Goal: Information Seeking & Learning: Find specific fact

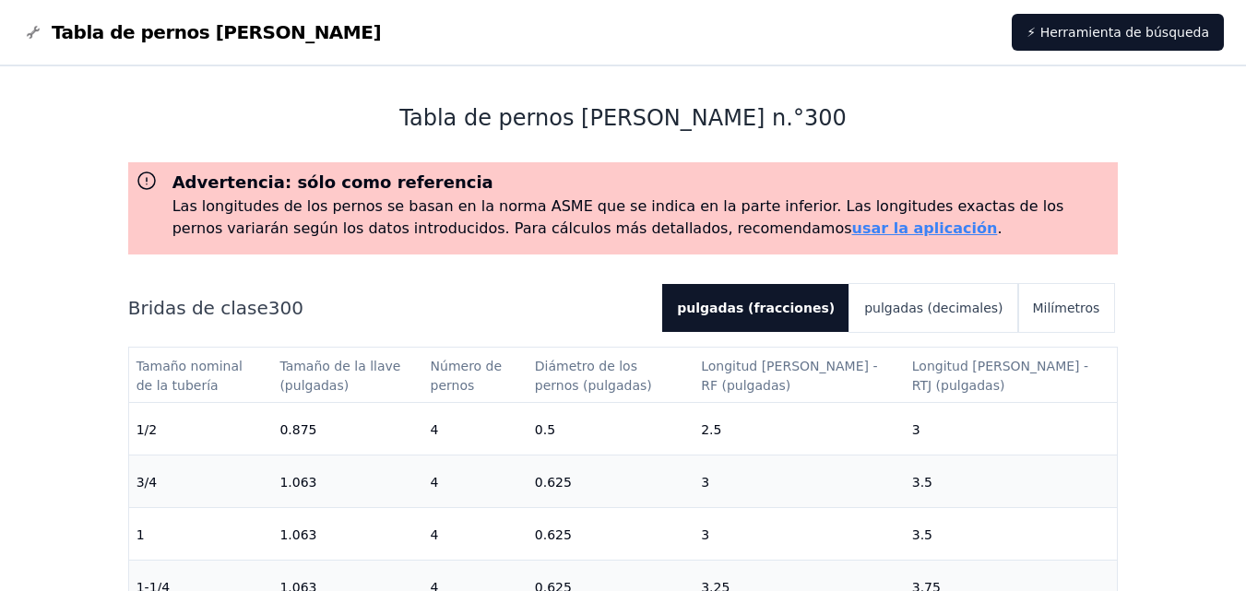
click at [947, 112] on h1 "Tabla de pernos [PERSON_NAME] n. ° 300" at bounding box center [623, 118] width 990 height 30
click at [158, 279] on div "Advertencia: sólo como referencia Las longitudes de los pernos se basan en la n…" at bounding box center [623, 474] width 990 height 624
click at [207, 258] on div "Advertencia: sólo como referencia Las longitudes de los pernos se basan en la n…" at bounding box center [623, 474] width 990 height 624
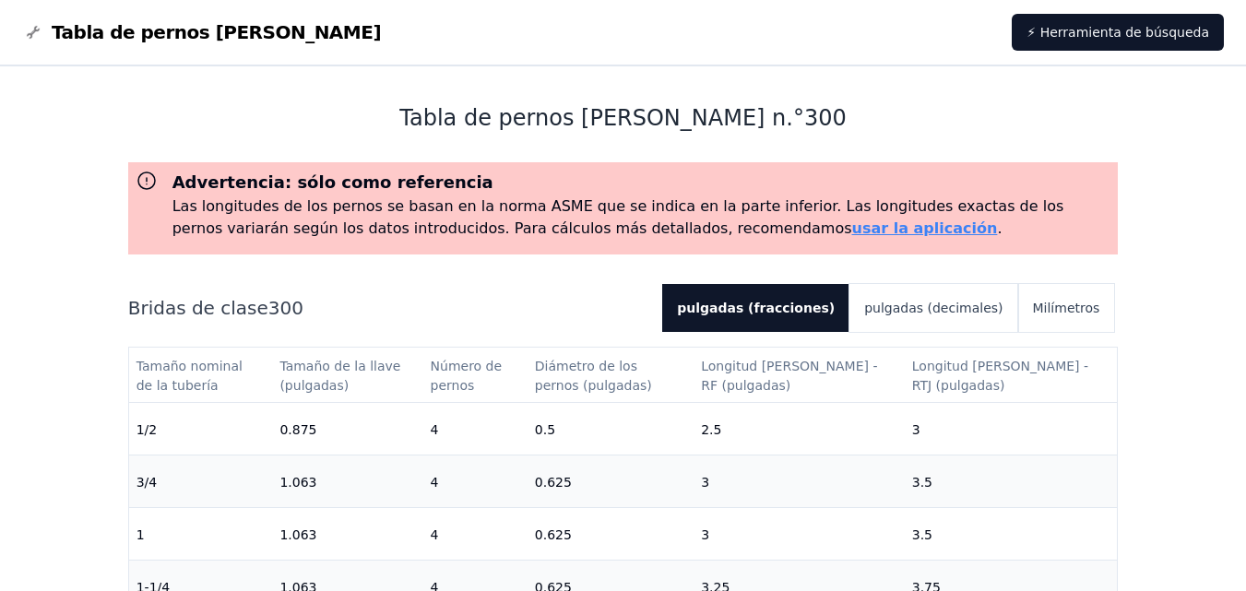
click at [139, 289] on div "Bridas de clase 300 pulgadas (fracciones) pulgadas (decimales) Milímetros" at bounding box center [623, 308] width 990 height 48
click at [136, 297] on font "Bridas de clase" at bounding box center [198, 308] width 140 height 22
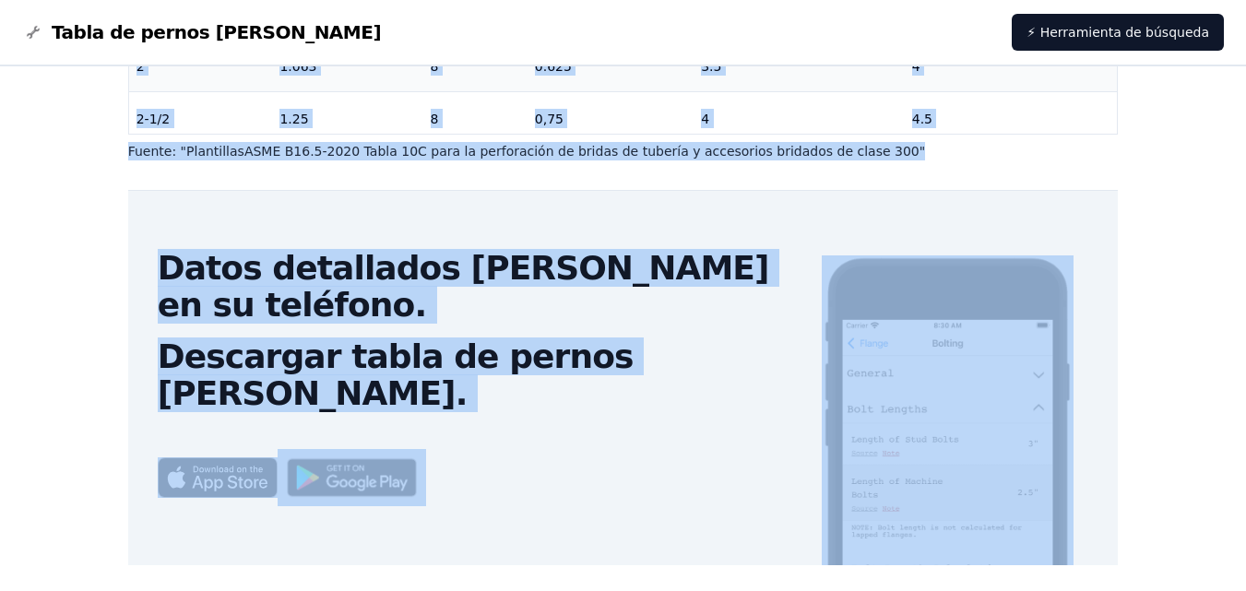
scroll to position [646, 0]
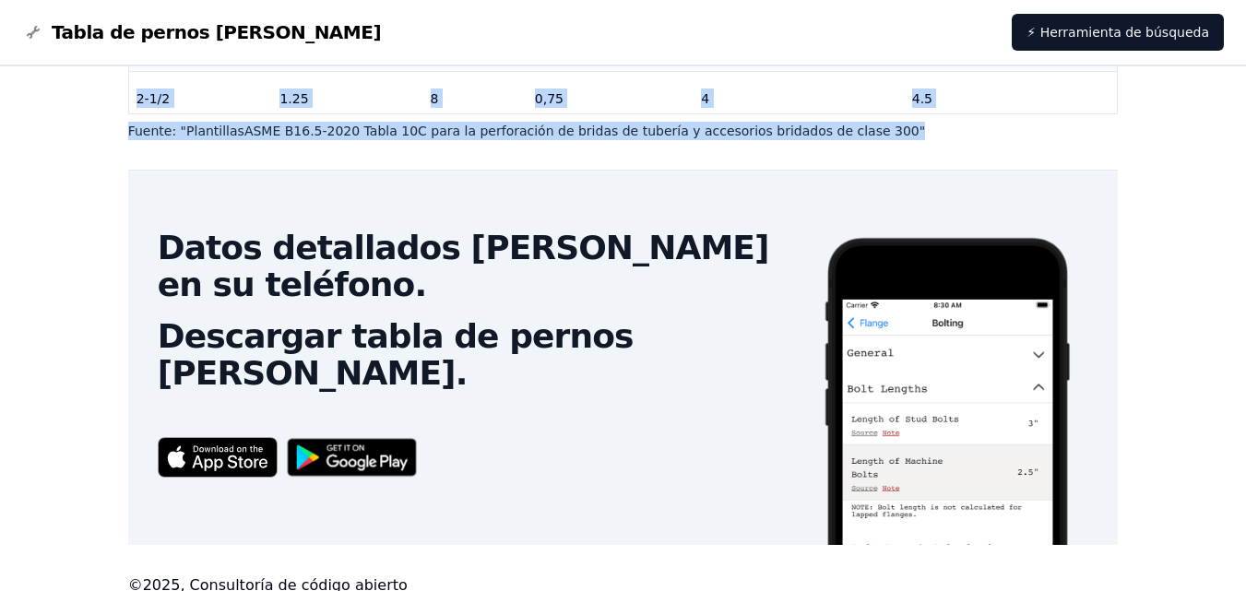
drag, startPoint x: 131, startPoint y: 301, endPoint x: 1108, endPoint y: 124, distance: 993.2
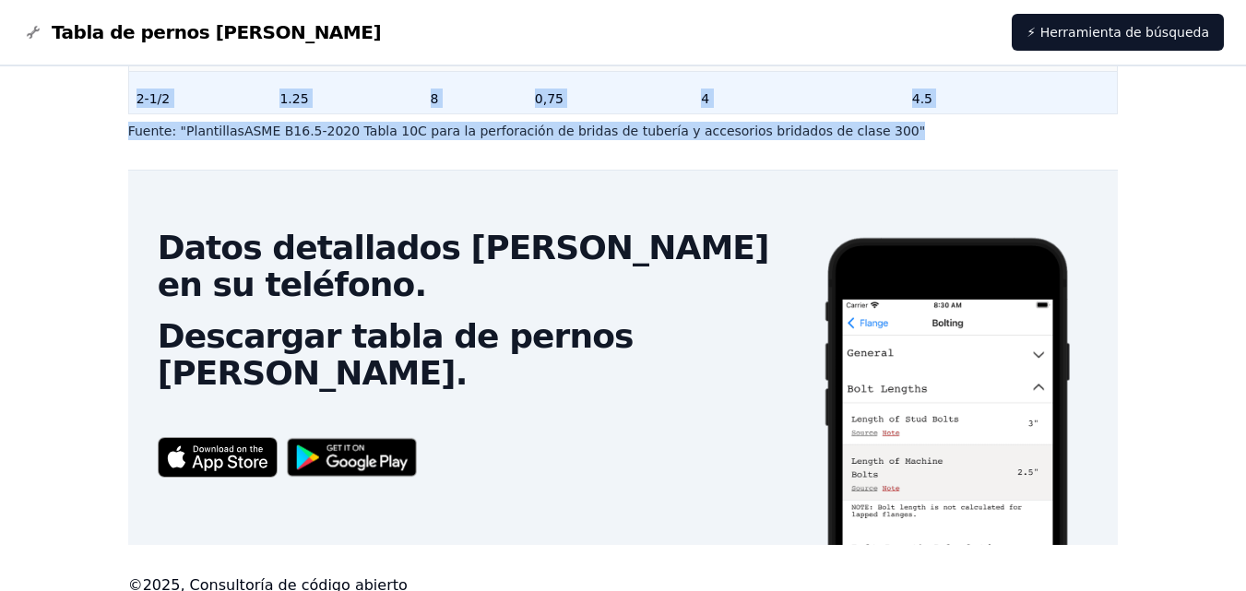
copy div "Bridas de clase 300 pulgadas (fracciones) pulgadas (decimales) Milímetros Tamañ…"
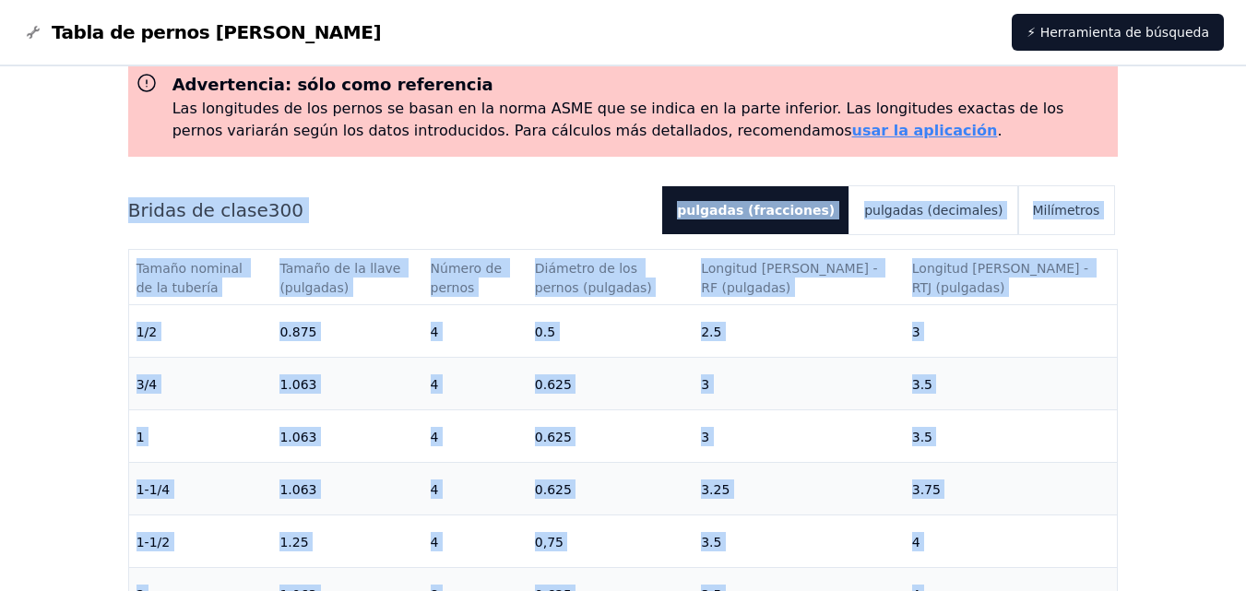
scroll to position [0, 0]
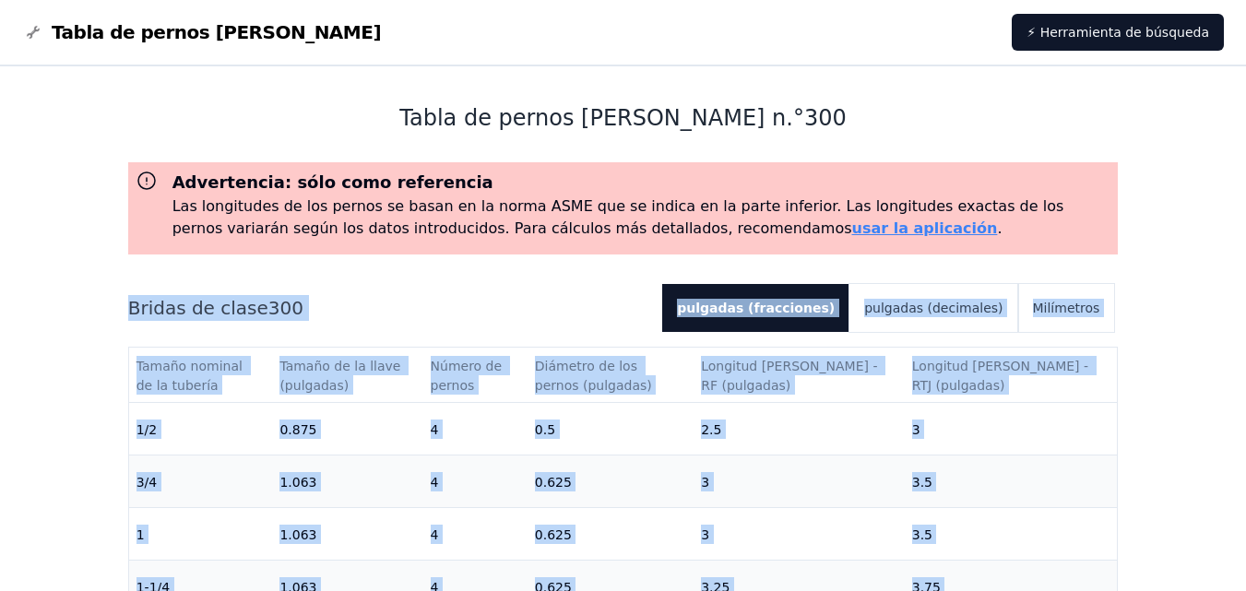
click at [521, 273] on div "Advertencia: sólo como referencia Las longitudes de los pernos se basan en la n…" at bounding box center [623, 474] width 990 height 624
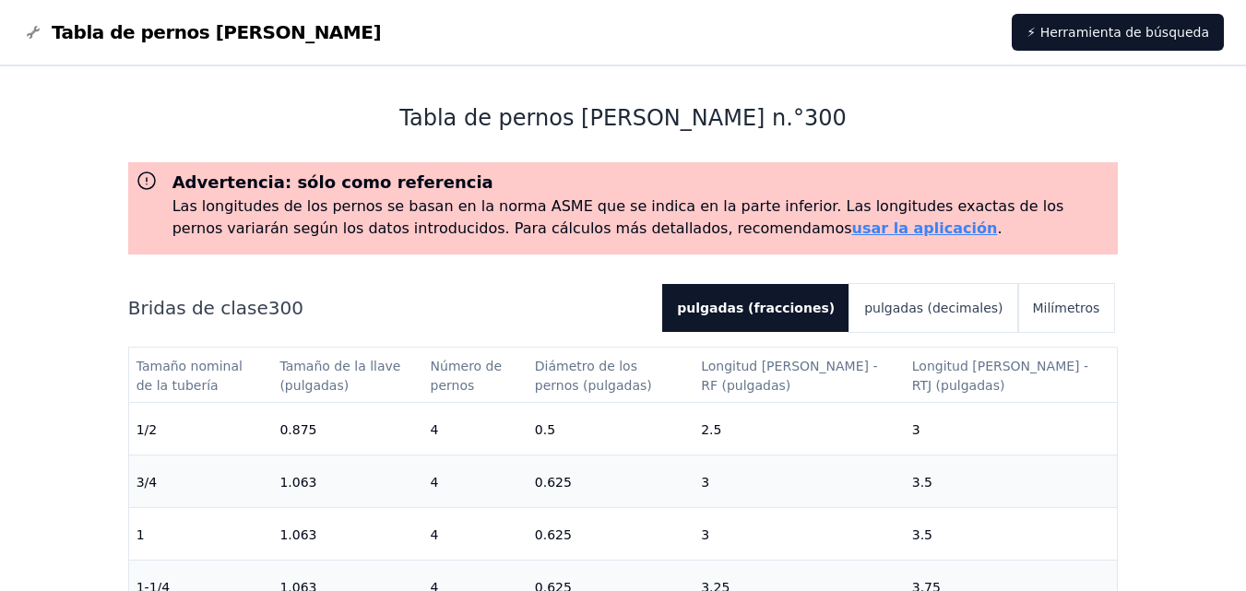
click at [443, 321] on div "Bridas de clase 300 pulgadas (fracciones) pulgadas (decimales) Milímetros" at bounding box center [623, 308] width 990 height 48
drag, startPoint x: 314, startPoint y: 343, endPoint x: 319, endPoint y: 360, distance: 17.2
click at [313, 344] on div "Bridas de clase 300 pulgadas (fracciones) pulgadas (decimales) Milímetros Tamañ…" at bounding box center [623, 535] width 990 height 502
click at [323, 362] on font "Tamaño de la llave (pulgadas)" at bounding box center [341, 376] width 125 height 35
click at [236, 360] on font "Tamaño nominal de la tubería" at bounding box center [191, 376] width 111 height 35
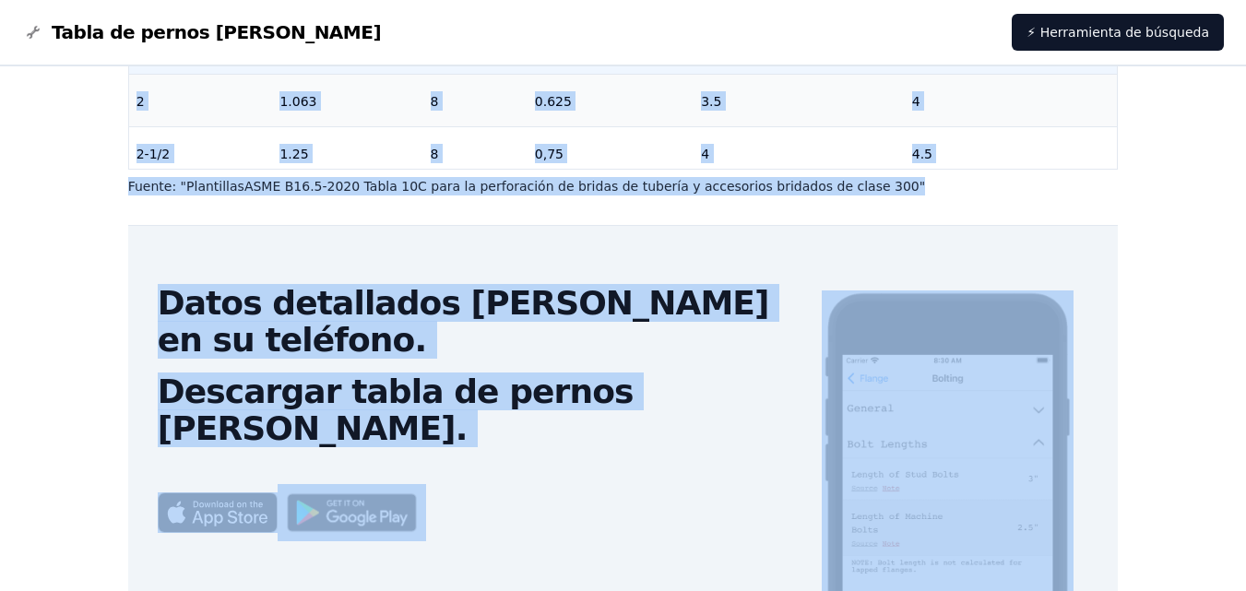
scroll to position [646, 0]
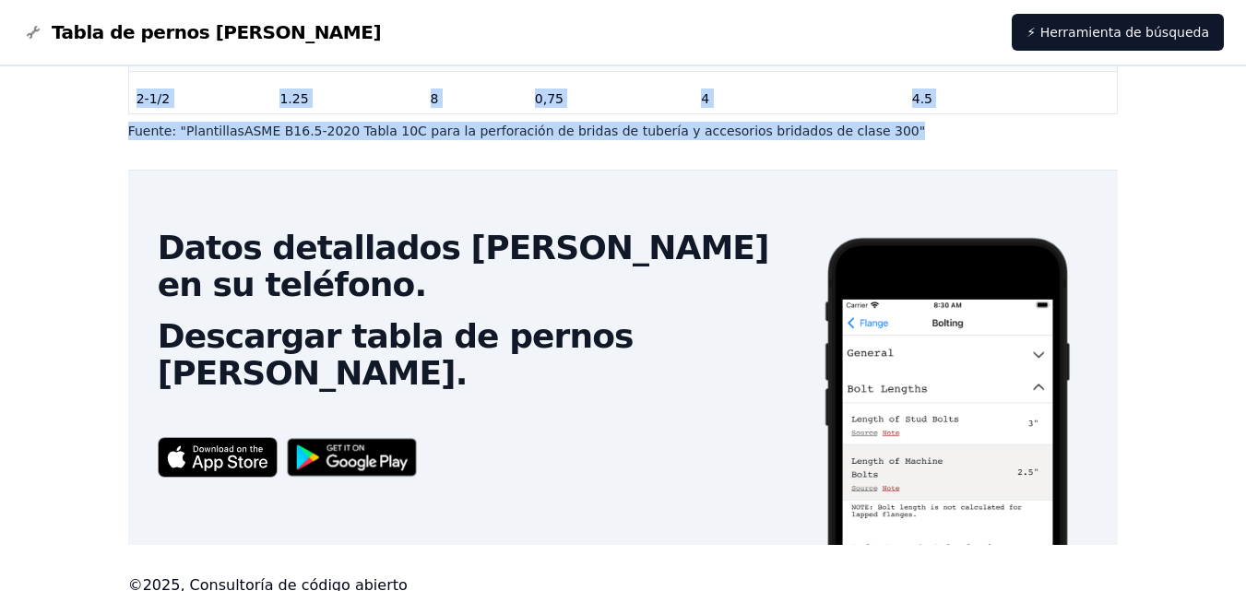
drag, startPoint x: 132, startPoint y: 296, endPoint x: 1104, endPoint y: 116, distance: 988.3
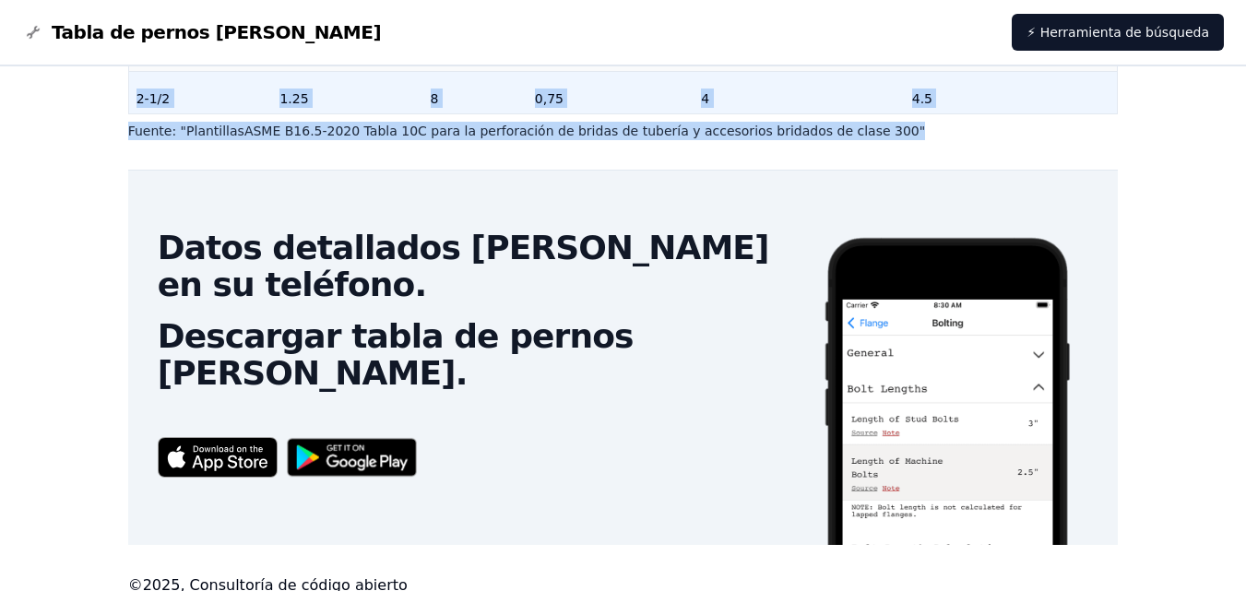
copy div "Bridas de clase 300 pulgadas (fracciones) pulgadas (decimales) Milímetros Tamañ…"
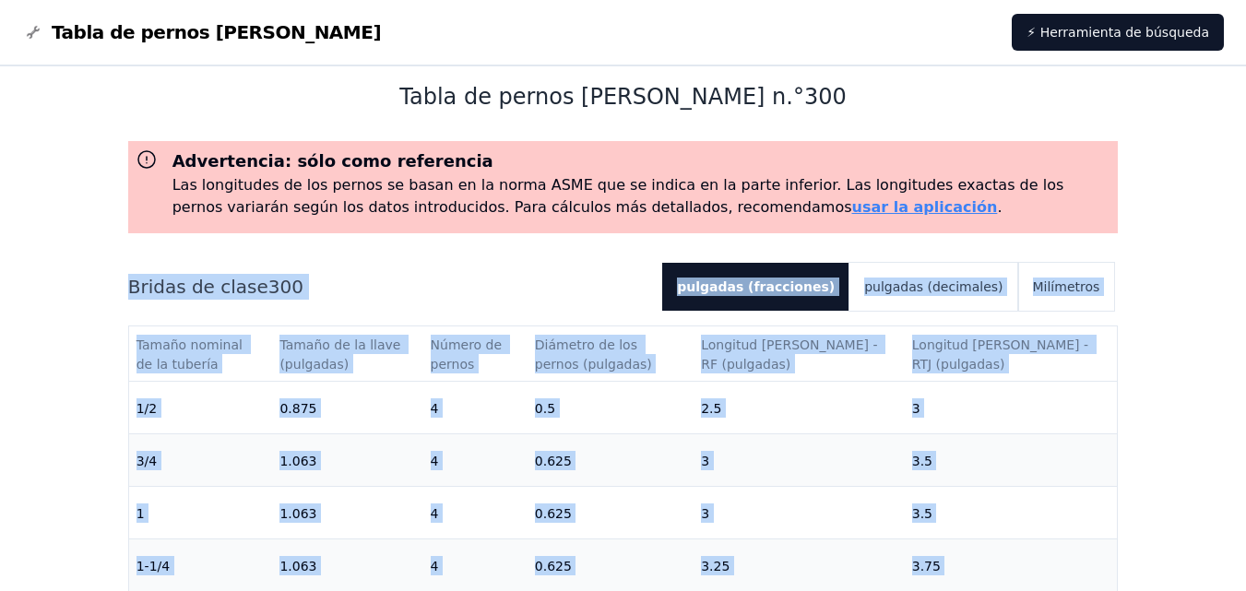
scroll to position [1, 0]
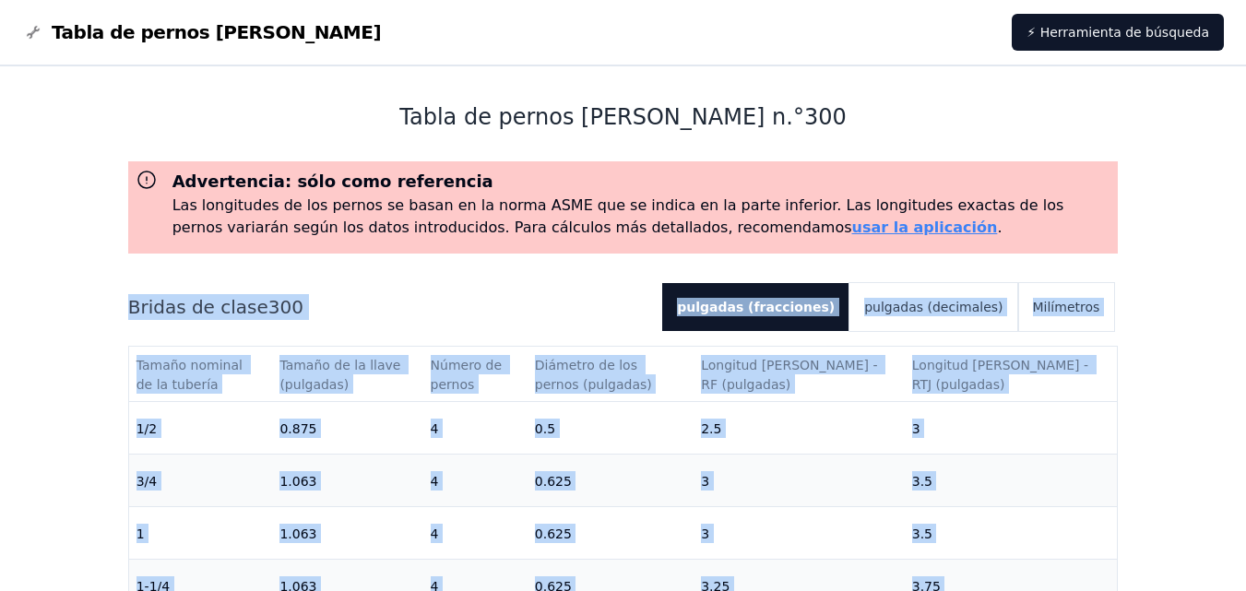
click at [510, 311] on h2 "Bridas de clase 300" at bounding box center [387, 307] width 519 height 26
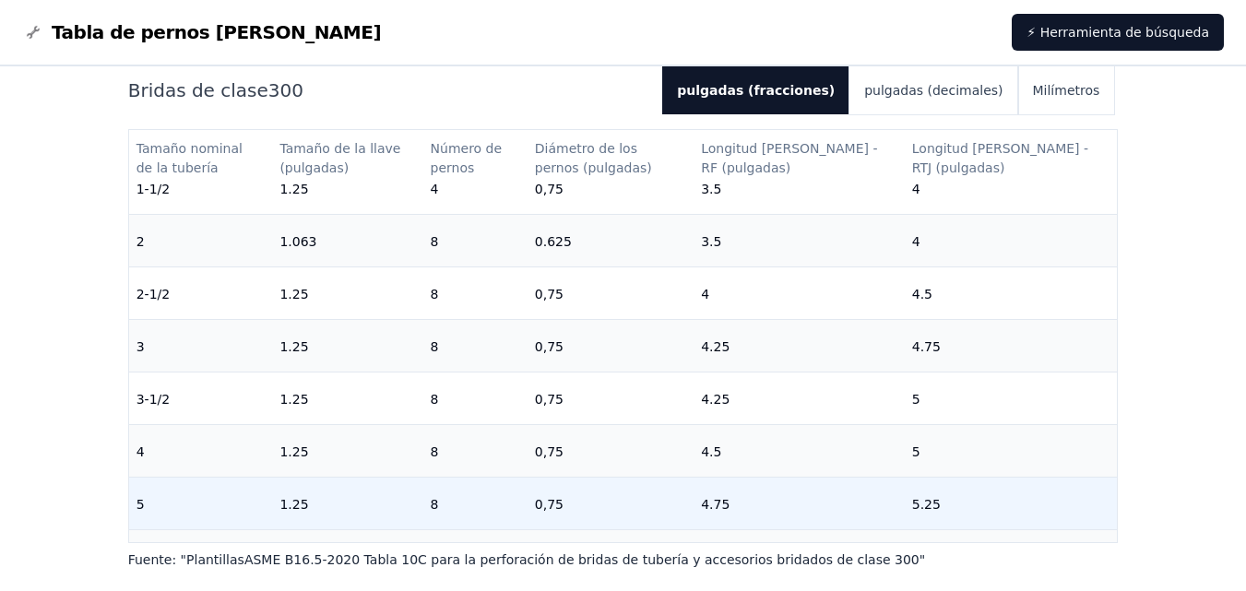
scroll to position [325, 0]
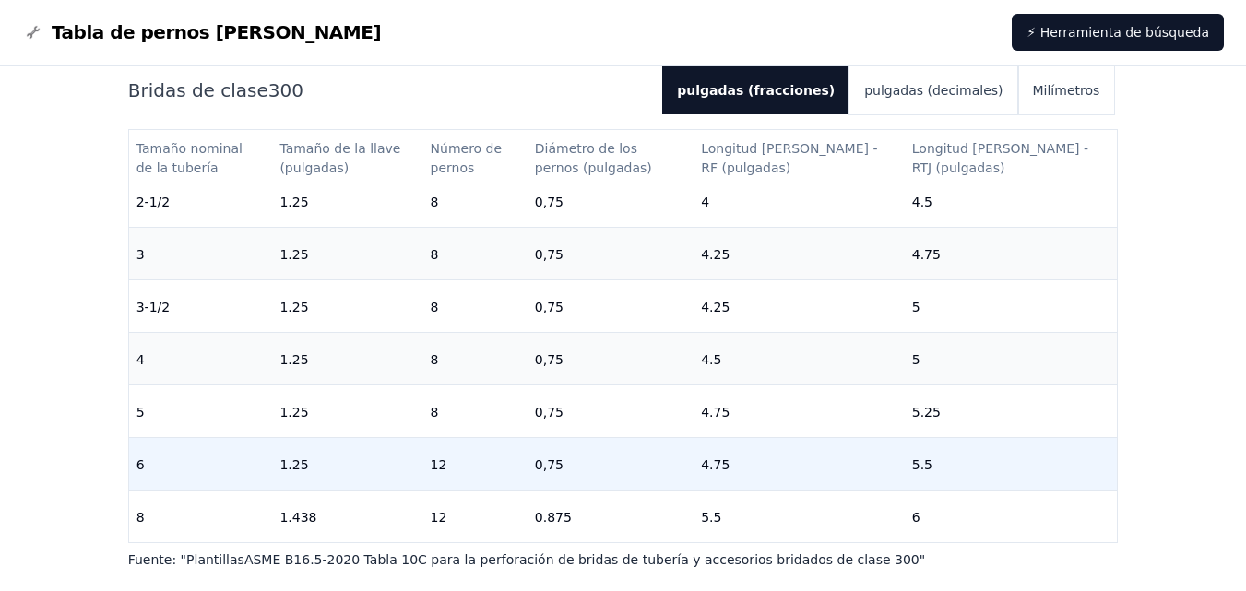
click at [244, 455] on td "6" at bounding box center [201, 464] width 144 height 53
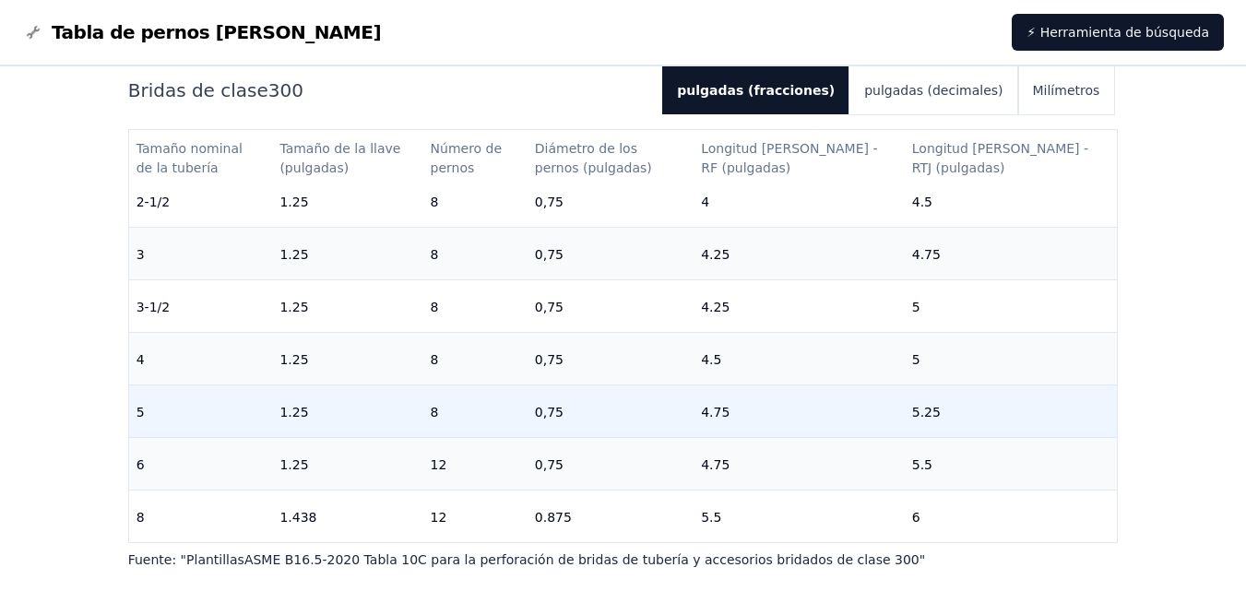
drag, startPoint x: 241, startPoint y: 465, endPoint x: 230, endPoint y: 427, distance: 39.4
click at [230, 427] on td "5" at bounding box center [201, 411] width 144 height 53
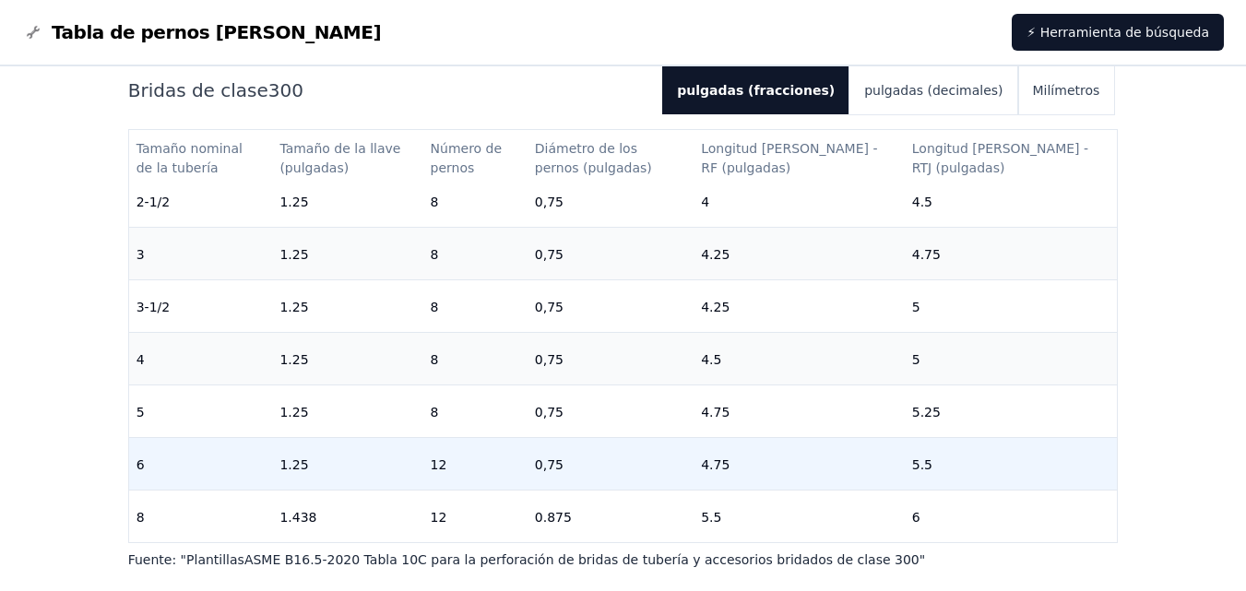
click at [259, 466] on td "6" at bounding box center [201, 464] width 144 height 53
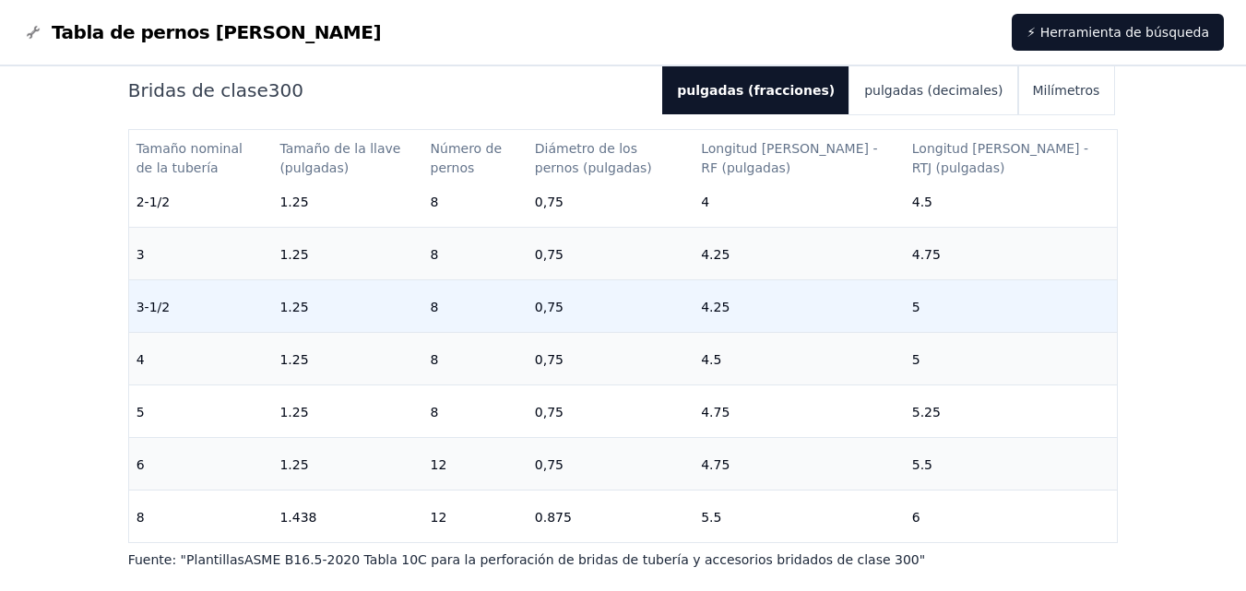
scroll to position [233, 0]
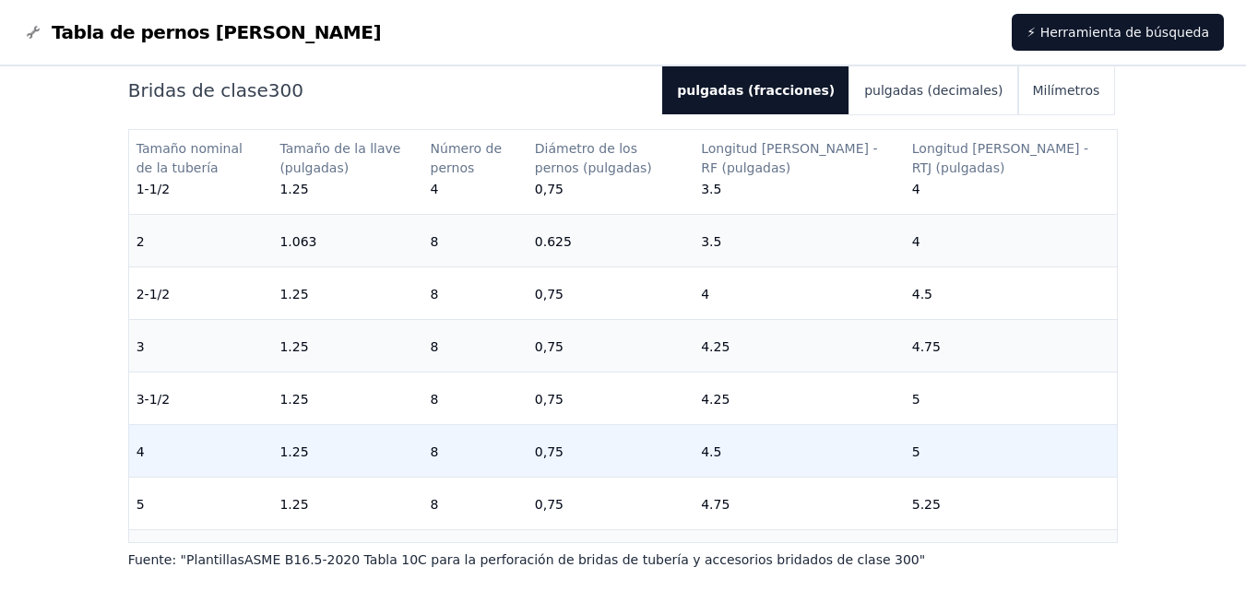
click at [439, 453] on font "8" at bounding box center [435, 451] width 8 height 15
